Goal: Complete application form

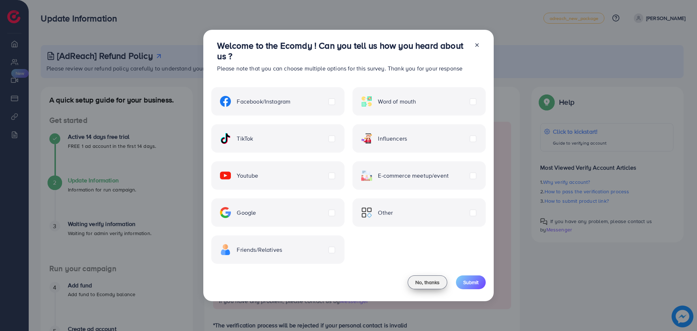
click at [428, 280] on span "No, thanks" at bounding box center [427, 281] width 24 height 7
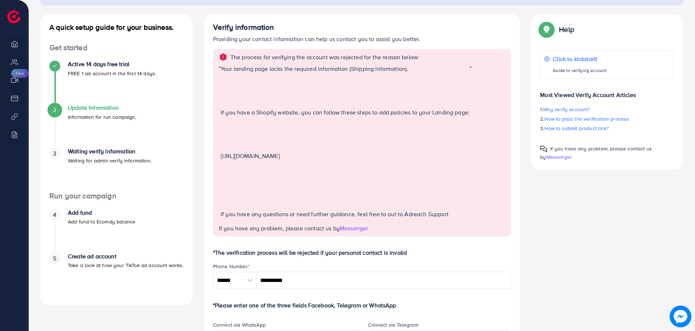
scroll to position [36, 0]
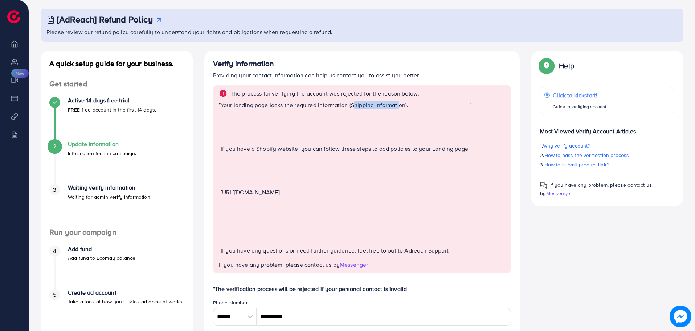
drag, startPoint x: 356, startPoint y: 108, endPoint x: 398, endPoint y: 102, distance: 42.4
click at [398, 102] on p "Your landing page lacks the required information (Shipping Information)." at bounding box center [345, 104] width 249 height 9
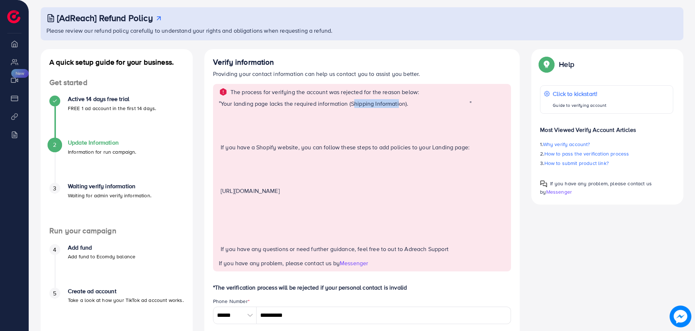
scroll to position [0, 0]
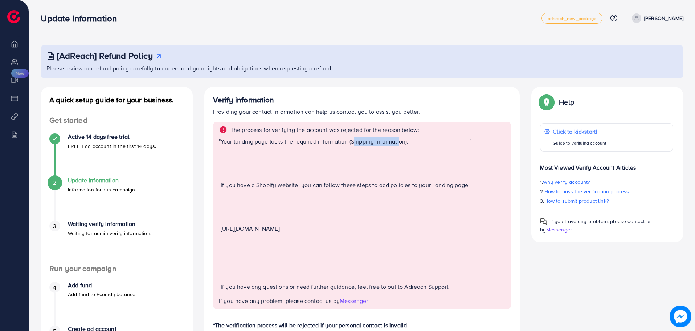
click at [378, 138] on p "Your landing page lacks the required information (Shipping Information)." at bounding box center [345, 141] width 249 height 9
click at [418, 330] on html "Update Information adreach_new_package Help Center Contact Support Plans and Pr…" at bounding box center [347, 165] width 695 height 331
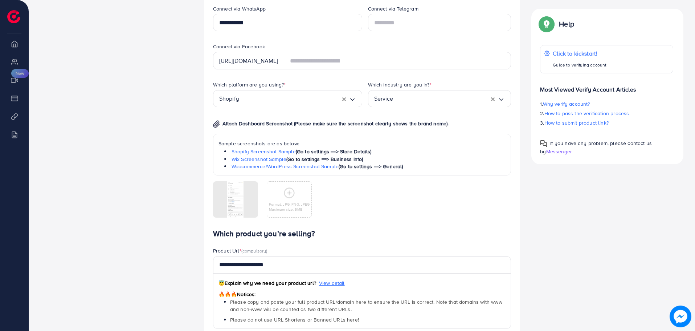
scroll to position [457, 0]
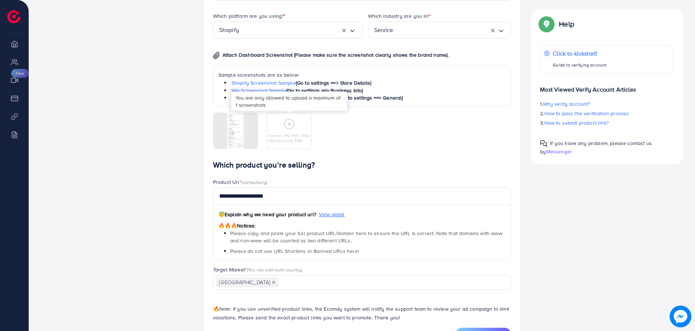
click at [301, 132] on div "Format: JPG, PNG, JPEG Maximum size: 5MB" at bounding box center [289, 130] width 44 height 25
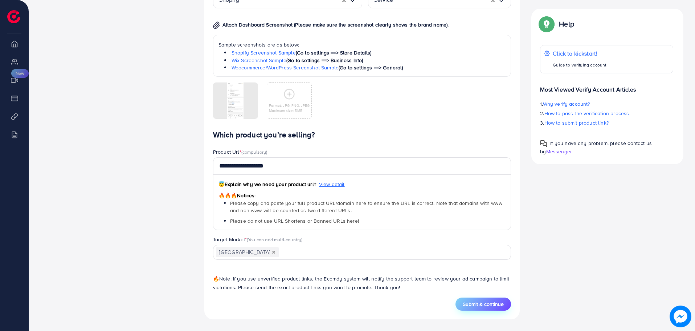
click at [493, 299] on button "Submit & continue" at bounding box center [483, 303] width 56 height 13
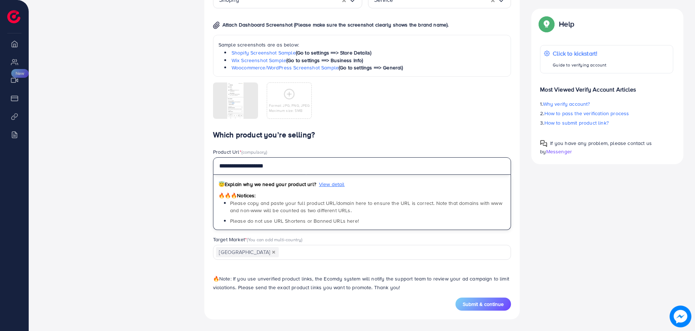
click at [271, 168] on input "**********" at bounding box center [362, 165] width 298 height 17
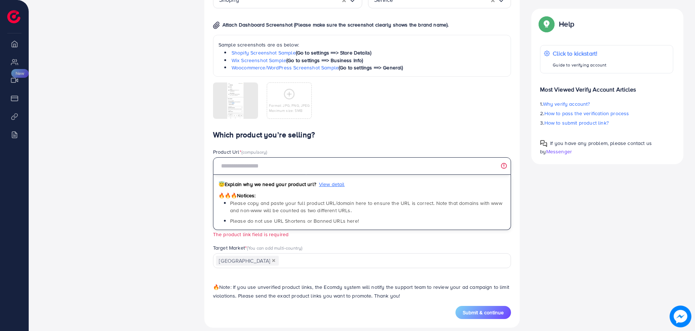
paste input "**********"
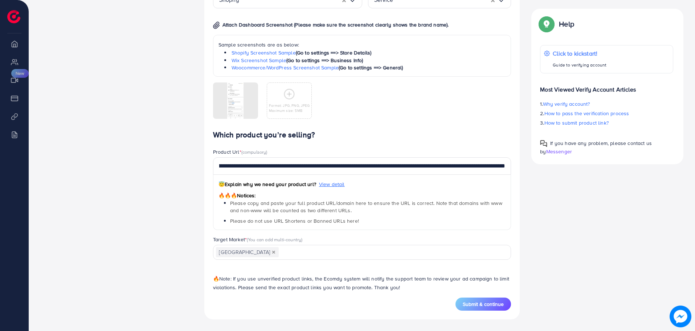
scroll to position [0, 0]
click at [484, 302] on span "Submit & continue" at bounding box center [483, 303] width 41 height 7
type input "**********"
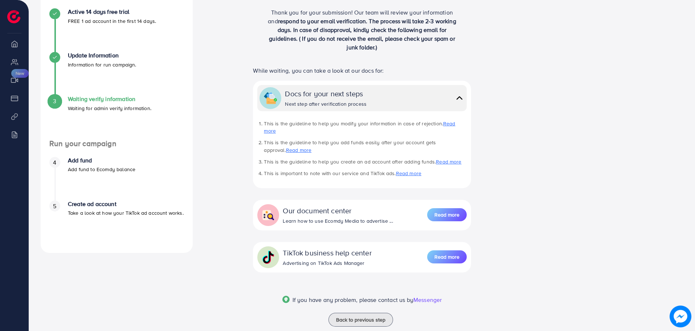
scroll to position [133, 0]
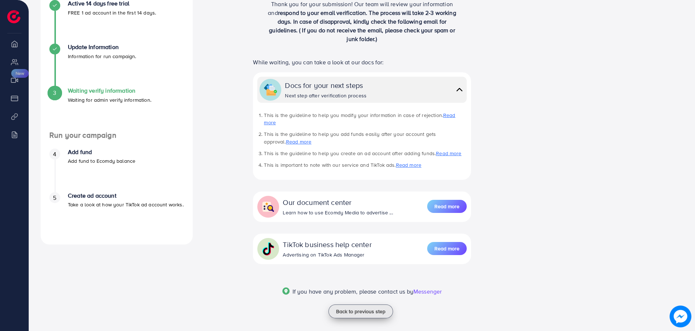
click at [361, 307] on span "Back to previous step" at bounding box center [360, 310] width 49 height 7
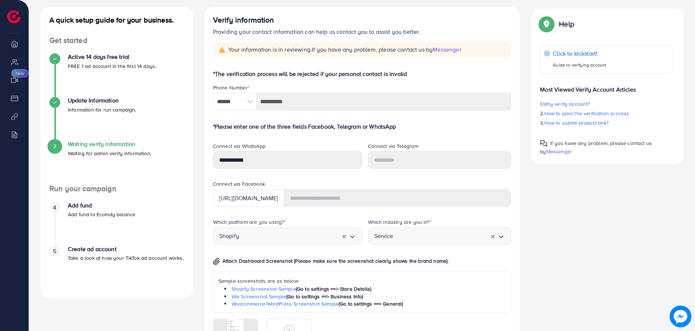
scroll to position [109, 0]
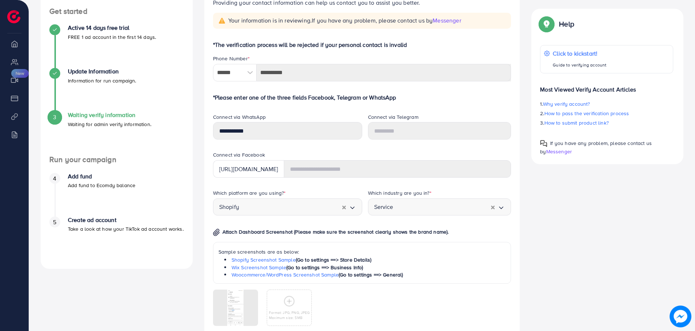
click at [501, 206] on icon "Search for option" at bounding box center [500, 207] width 7 height 7
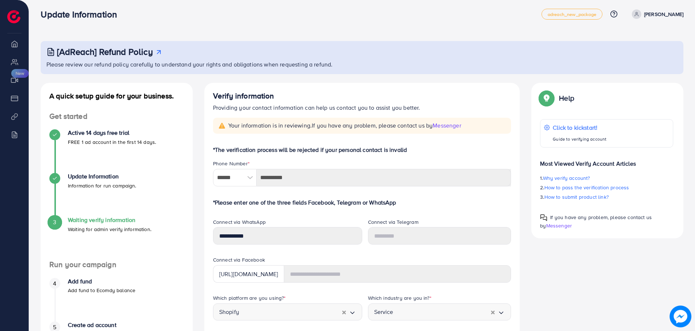
scroll to position [0, 0]
